Goal: Information Seeking & Learning: Check status

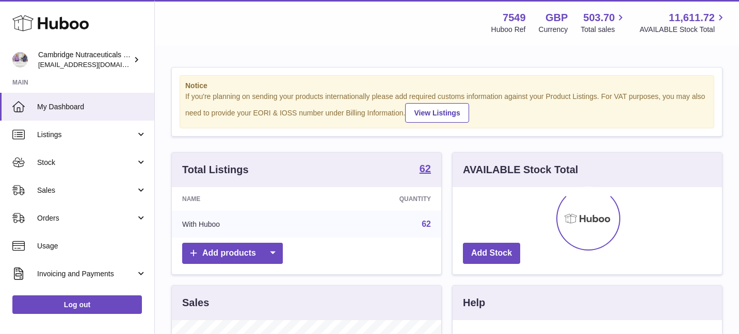
scroll to position [161, 269]
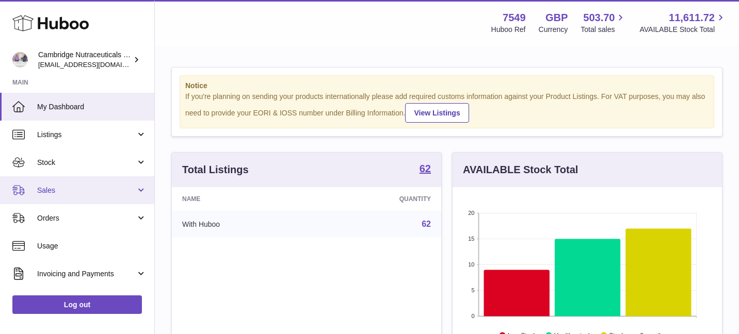
click at [93, 190] on span "Sales" at bounding box center [86, 191] width 99 height 10
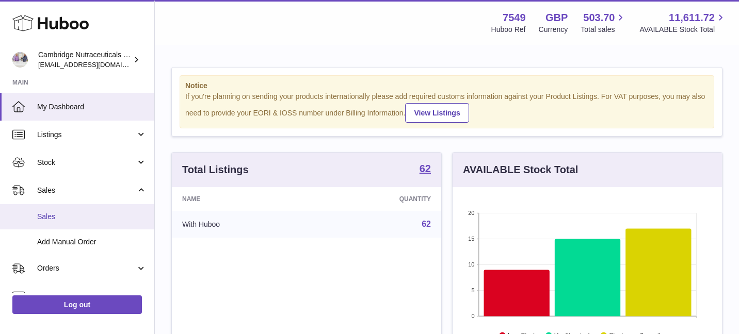
click at [93, 211] on link "Sales" at bounding box center [77, 216] width 154 height 25
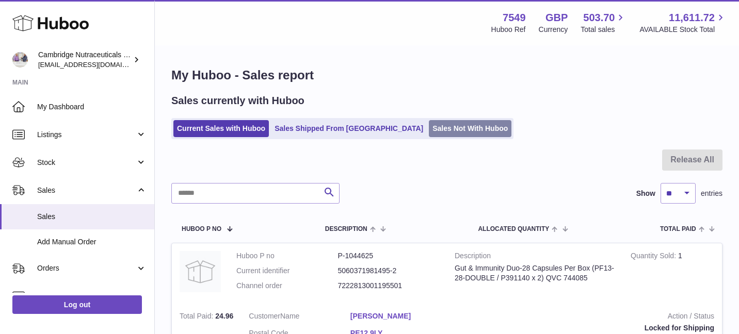
click at [429, 128] on link "Sales Not With Huboo" at bounding box center [470, 128] width 83 height 17
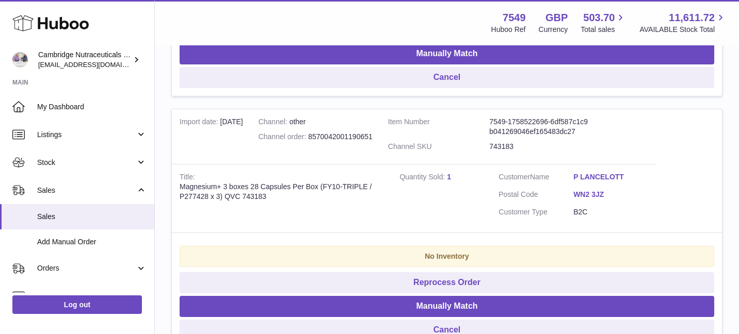
scroll to position [1324, 0]
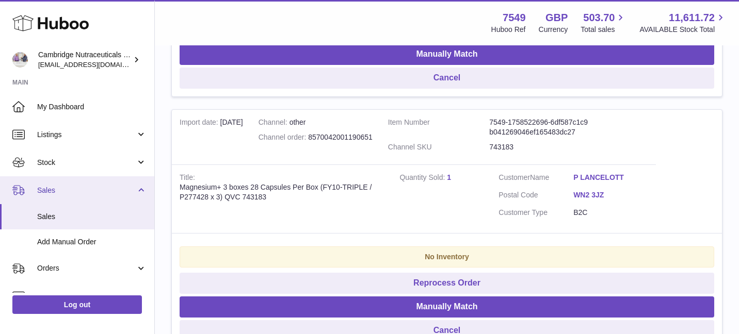
click at [100, 177] on link "Sales" at bounding box center [77, 190] width 154 height 28
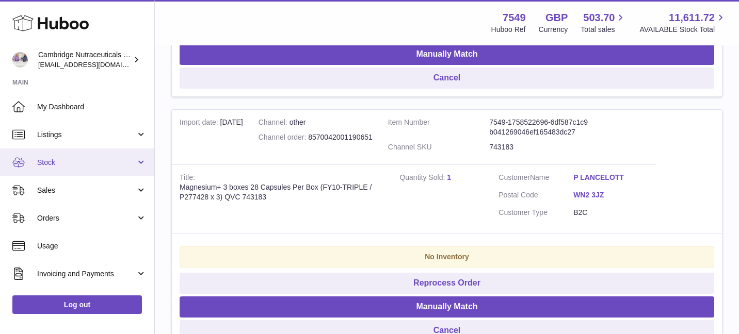
click at [91, 164] on span "Stock" at bounding box center [86, 163] width 99 height 10
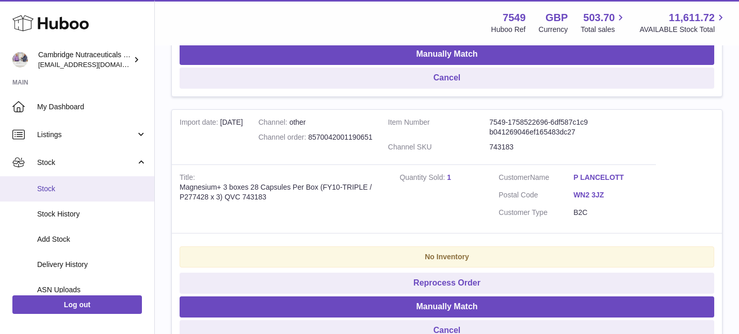
click at [98, 180] on link "Stock" at bounding box center [77, 188] width 154 height 25
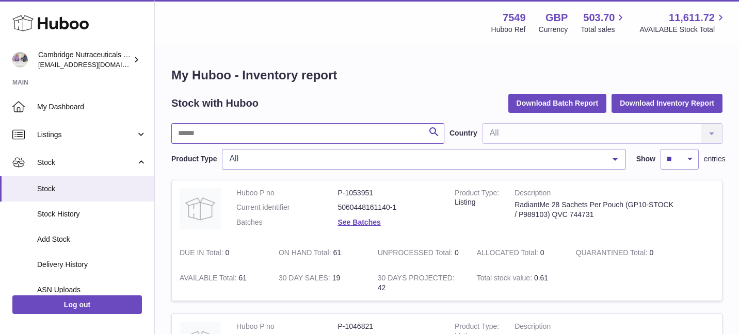
click at [219, 136] on input "text" at bounding box center [307, 133] width 273 height 21
type input "*********"
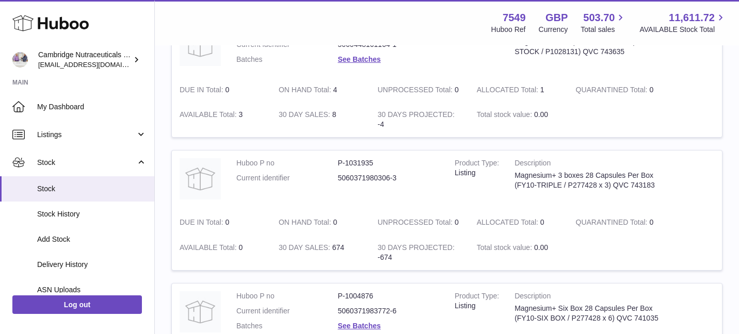
scroll to position [296, 0]
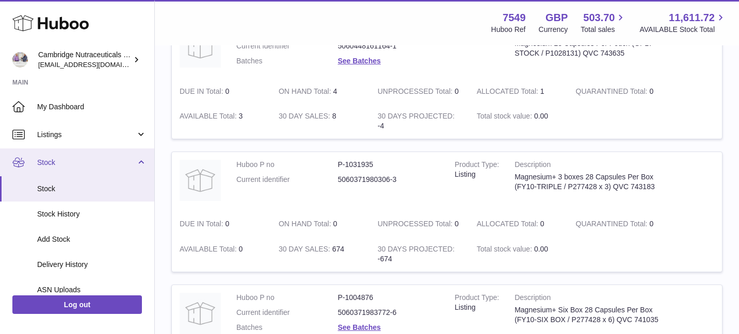
click at [139, 165] on link "Stock" at bounding box center [77, 163] width 154 height 28
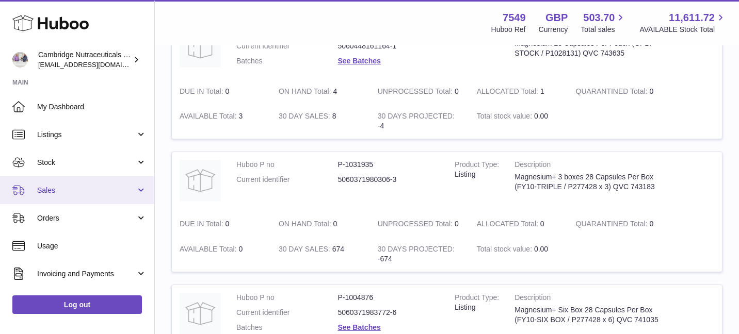
click at [137, 194] on link "Sales" at bounding box center [77, 190] width 154 height 28
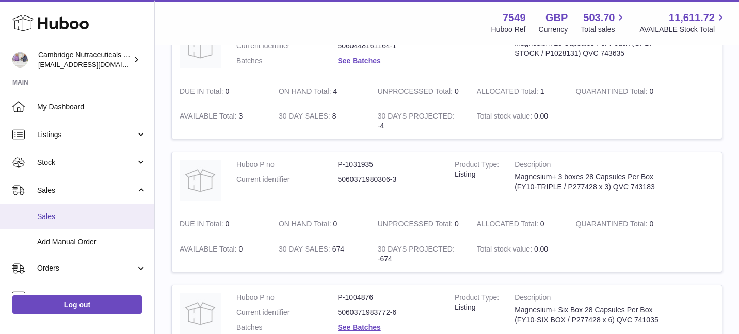
click at [110, 226] on link "Sales" at bounding box center [77, 216] width 154 height 25
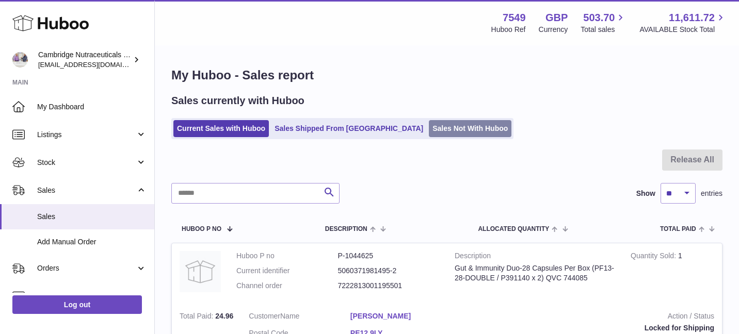
click at [429, 124] on link "Sales Not With Huboo" at bounding box center [470, 128] width 83 height 17
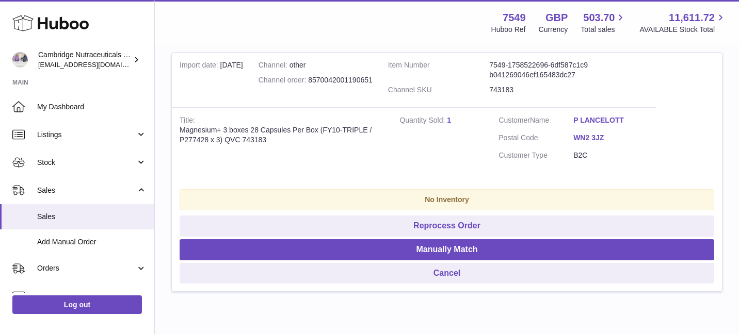
scroll to position [1433, 0]
